Goal: Navigation & Orientation: Find specific page/section

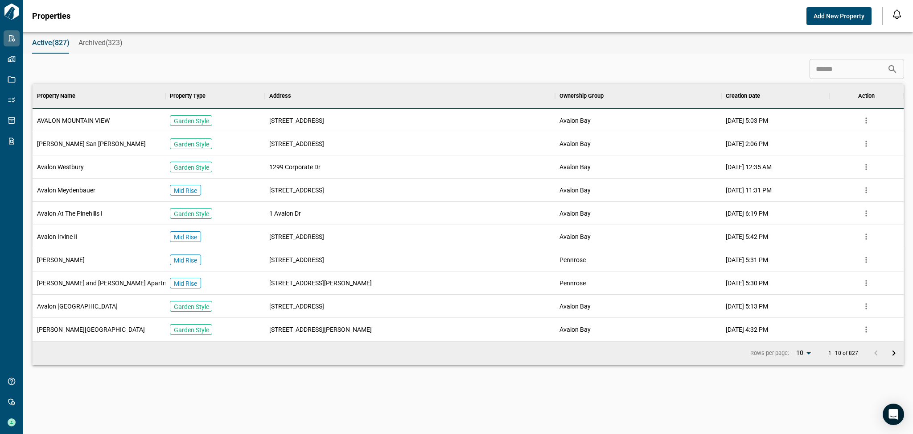
scroll to position [248, 868]
